Goal: Information Seeking & Learning: Learn about a topic

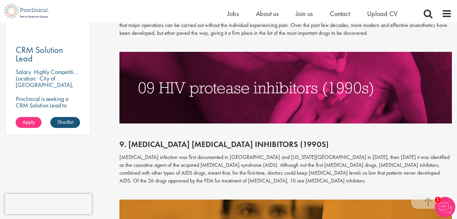
scroll to position [515, 0]
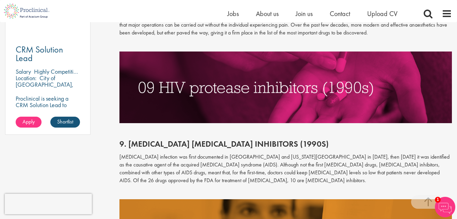
drag, startPoint x: 223, startPoint y: 145, endPoint x: 128, endPoint y: 145, distance: 94.7
click at [128, 145] on span "9. [MEDICAL_DATA] [MEDICAL_DATA] inhibitors (1990s)" at bounding box center [224, 143] width 209 height 11
copy span "[MEDICAL_DATA] [MEDICAL_DATA] inhibitors"
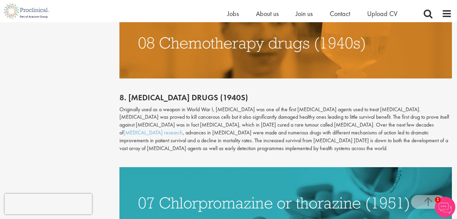
scroll to position [708, 0]
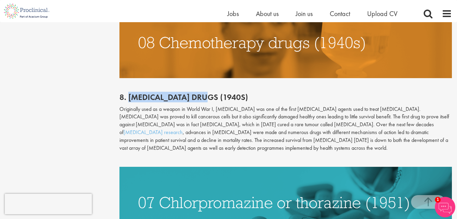
drag, startPoint x: 217, startPoint y: 96, endPoint x: 129, endPoint y: 98, distance: 87.6
click at [129, 98] on h2 "8. [MEDICAL_DATA] drugs (1940s)" at bounding box center [286, 97] width 333 height 9
copy h2 "[MEDICAL_DATA] drugs"
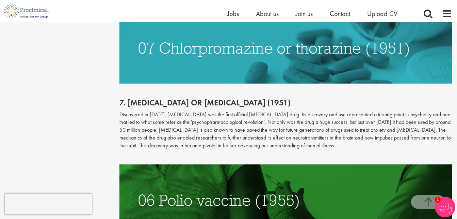
scroll to position [862, 0]
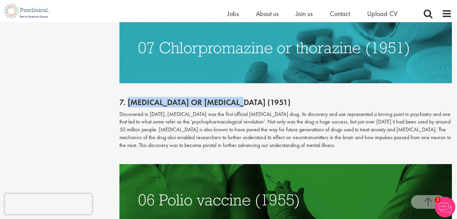
drag, startPoint x: 257, startPoint y: 103, endPoint x: 129, endPoint y: 102, distance: 128.4
click at [129, 102] on h2 "7. [MEDICAL_DATA] or [MEDICAL_DATA] (1951)" at bounding box center [286, 102] width 333 height 9
copy h2 "[MEDICAL_DATA] or [MEDICAL_DATA]"
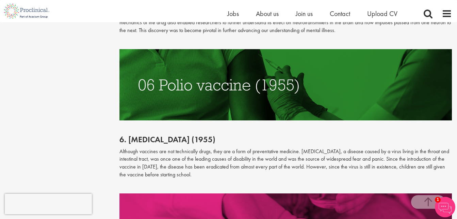
scroll to position [979, 0]
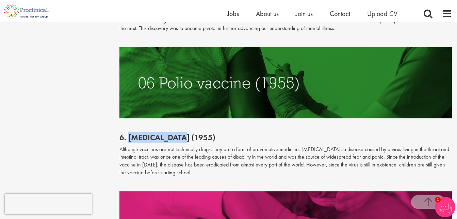
drag, startPoint x: 186, startPoint y: 137, endPoint x: 129, endPoint y: 138, distance: 56.2
click at [129, 138] on h2 "6. [MEDICAL_DATA] (1955)" at bounding box center [286, 137] width 333 height 9
copy h2 "[MEDICAL_DATA]"
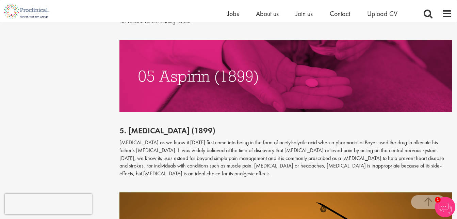
scroll to position [1151, 0]
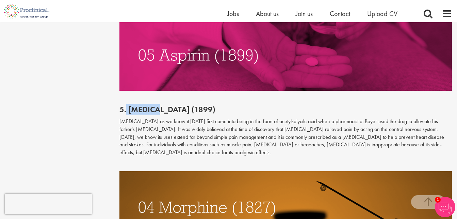
drag, startPoint x: 156, startPoint y: 109, endPoint x: 127, endPoint y: 109, distance: 29.3
click at [127, 109] on h2 "5. [MEDICAL_DATA] (1899)" at bounding box center [286, 109] width 333 height 9
drag, startPoint x: 127, startPoint y: 109, endPoint x: 156, endPoint y: 110, distance: 29.0
click at [156, 110] on h2 "5. [MEDICAL_DATA] (1899)" at bounding box center [286, 109] width 333 height 9
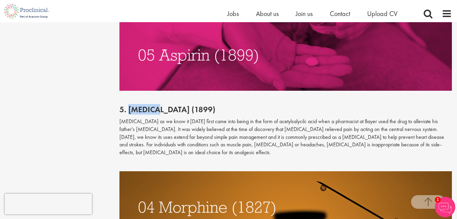
copy h2 "[MEDICAL_DATA]"
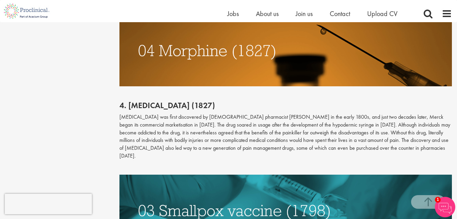
scroll to position [1308, 0]
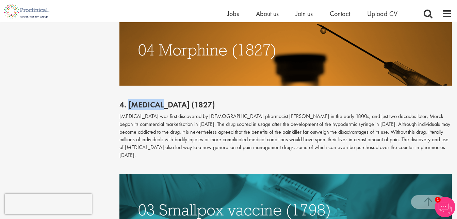
drag, startPoint x: 128, startPoint y: 99, endPoint x: 169, endPoint y: 98, distance: 40.5
click at [169, 100] on h2 "4. [MEDICAL_DATA] (1827)" at bounding box center [286, 104] width 333 height 9
copy h2 "[MEDICAL_DATA]"
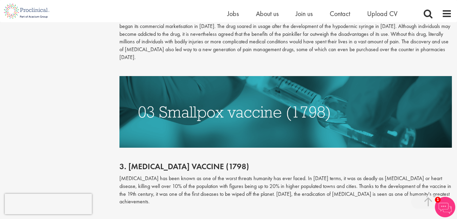
scroll to position [1407, 0]
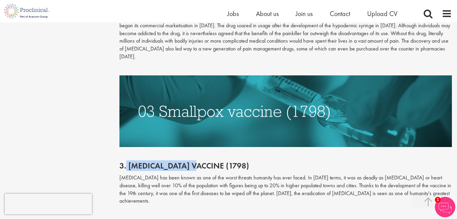
drag, startPoint x: 127, startPoint y: 149, endPoint x: 201, endPoint y: 151, distance: 73.9
click at [201, 161] on h2 "3. [MEDICAL_DATA] vaccine (1798)" at bounding box center [286, 165] width 333 height 9
copy h2 "[MEDICAL_DATA] vaccine"
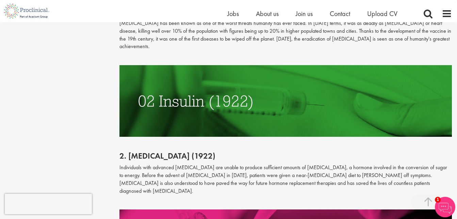
scroll to position [1563, 0]
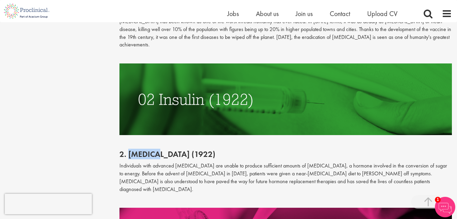
drag, startPoint x: 128, startPoint y: 132, endPoint x: 158, endPoint y: 132, distance: 30.3
click at [158, 150] on h2 "2. [MEDICAL_DATA] (1922)" at bounding box center [286, 154] width 333 height 9
copy h2 "[MEDICAL_DATA]"
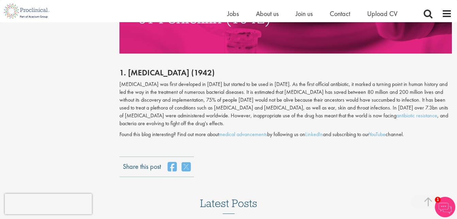
scroll to position [1790, 0]
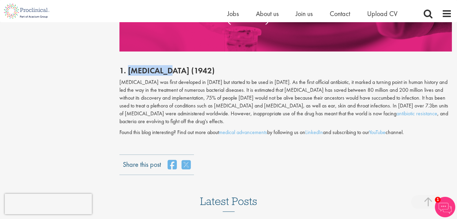
drag, startPoint x: 166, startPoint y: 38, endPoint x: 128, endPoint y: 42, distance: 37.7
click at [128, 66] on h2 "1. [MEDICAL_DATA] (1942)" at bounding box center [286, 70] width 333 height 9
copy h2 "[MEDICAL_DATA]"
